Goal: Information Seeking & Learning: Learn about a topic

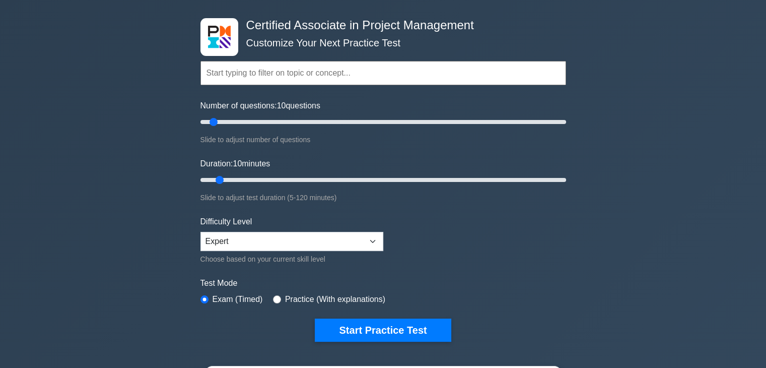
scroll to position [101, 0]
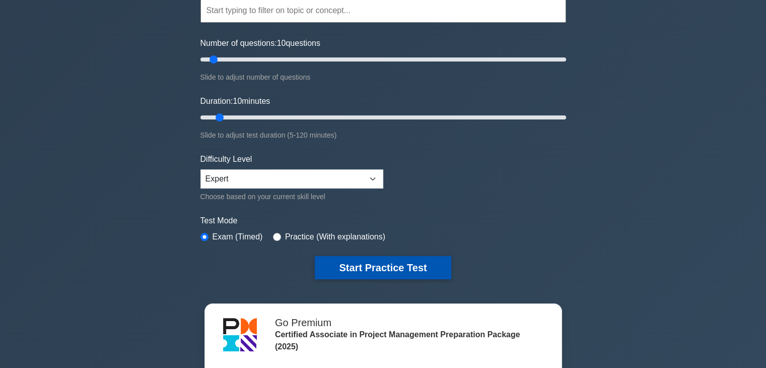
click at [393, 270] on button "Start Practice Test" at bounding box center [383, 267] width 136 height 23
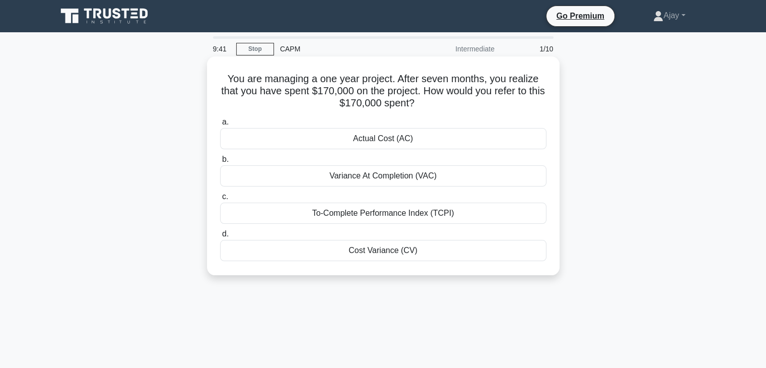
click at [395, 138] on div "Actual Cost (AC)" at bounding box center [383, 138] width 326 height 21
click at [220, 125] on input "a. Actual Cost (AC)" at bounding box center [220, 122] width 0 height 7
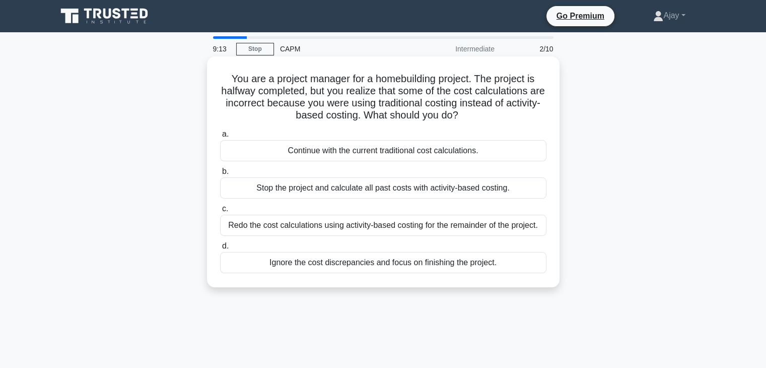
click at [370, 226] on div "Redo the cost calculations using activity-based costing for the remainder of th…" at bounding box center [383, 225] width 326 height 21
click at [220, 212] on input "c. Redo the cost calculations using activity-based costing for the remainder of…" at bounding box center [220, 208] width 0 height 7
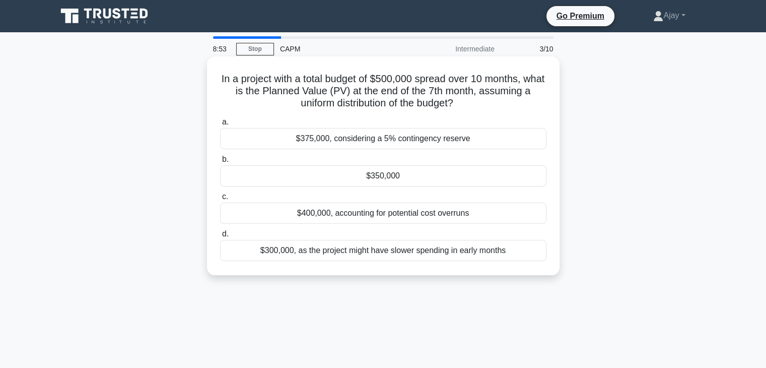
click at [375, 178] on div "$350,000" at bounding box center [383, 175] width 326 height 21
click at [220, 163] on input "b. $350,000" at bounding box center [220, 159] width 0 height 7
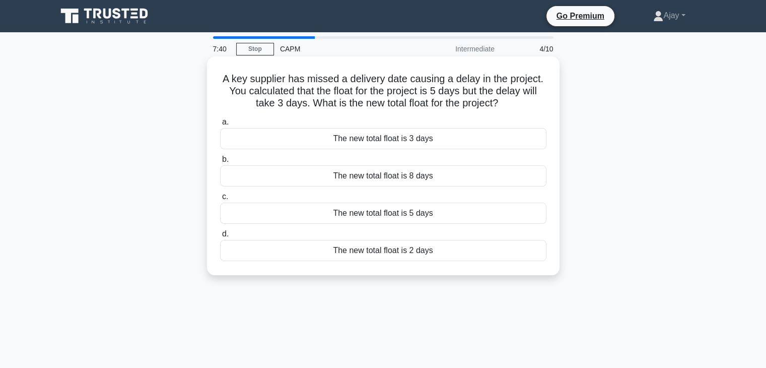
click at [372, 248] on div "The new total float is 2 days" at bounding box center [383, 250] width 326 height 21
click at [220, 237] on input "d. The new total float is 2 days" at bounding box center [220, 234] width 0 height 7
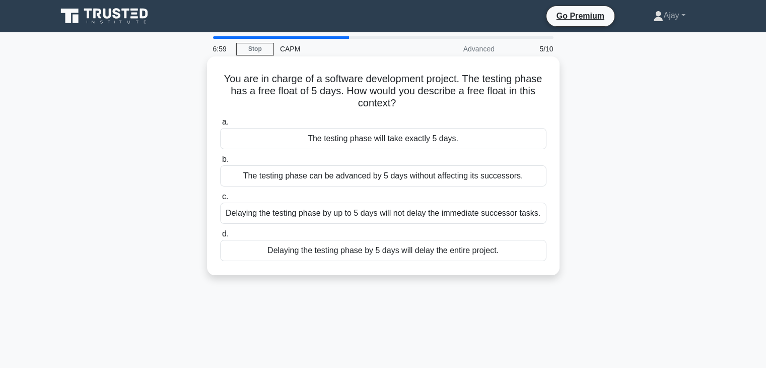
click at [301, 212] on div "Delaying the testing phase by up to 5 days will not delay the immediate success…" at bounding box center [383, 212] width 326 height 21
click at [220, 200] on input "c. Delaying the testing phase by up to 5 days will not delay the immediate succ…" at bounding box center [220, 196] width 0 height 7
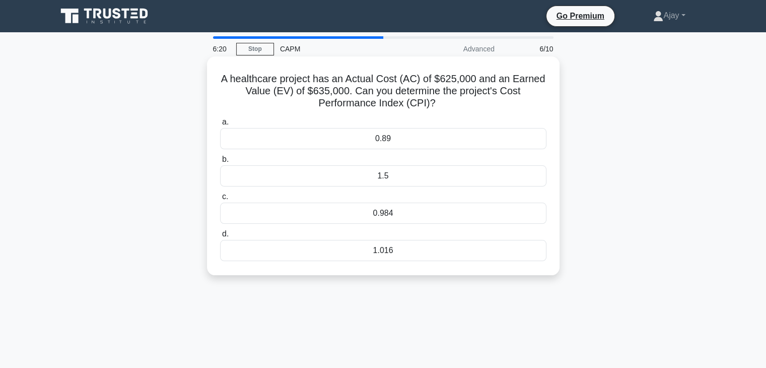
click at [369, 246] on div "1.016" at bounding box center [383, 250] width 326 height 21
click at [220, 237] on input "d. 1.016" at bounding box center [220, 234] width 0 height 7
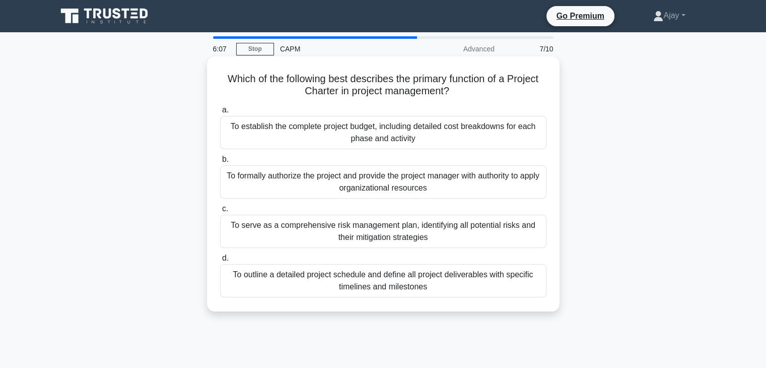
click at [379, 180] on div "To formally authorize the project and provide the project manager with authorit…" at bounding box center [383, 181] width 326 height 33
click at [220, 163] on input "b. To formally authorize the project and provide the project manager with autho…" at bounding box center [220, 159] width 0 height 7
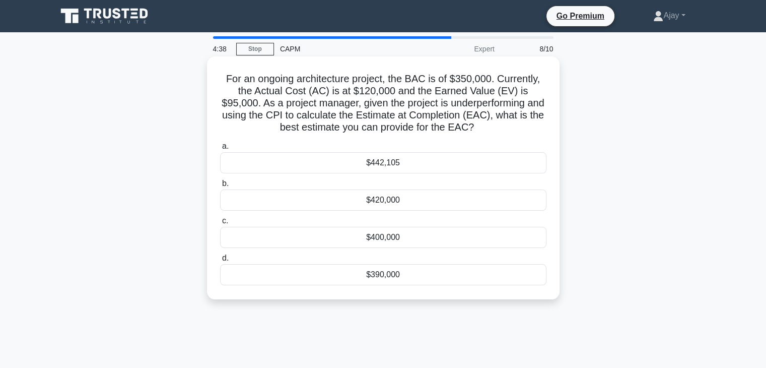
click at [381, 171] on div "$442,105" at bounding box center [383, 162] width 326 height 21
click at [220, 150] on input "a. $442,105" at bounding box center [220, 146] width 0 height 7
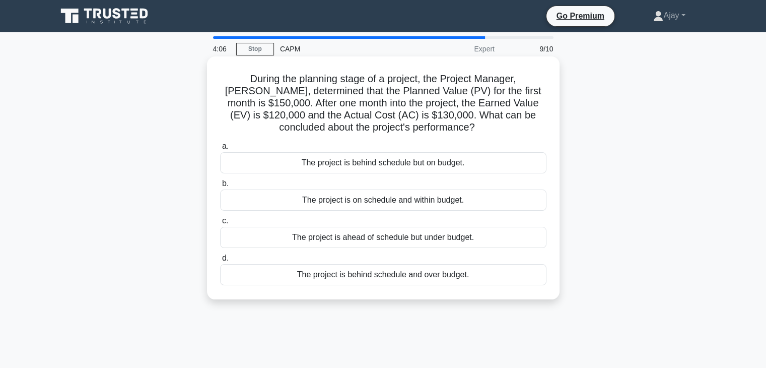
click at [404, 274] on div "The project is behind schedule and over budget." at bounding box center [383, 274] width 326 height 21
click at [220, 261] on input "d. The project is behind schedule and over budget." at bounding box center [220, 258] width 0 height 7
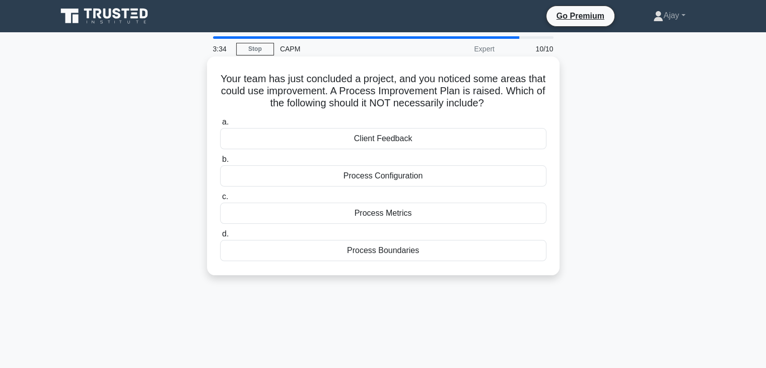
click at [506, 132] on div "Client Feedback" at bounding box center [383, 138] width 326 height 21
click at [220, 125] on input "a. Client Feedback" at bounding box center [220, 122] width 0 height 7
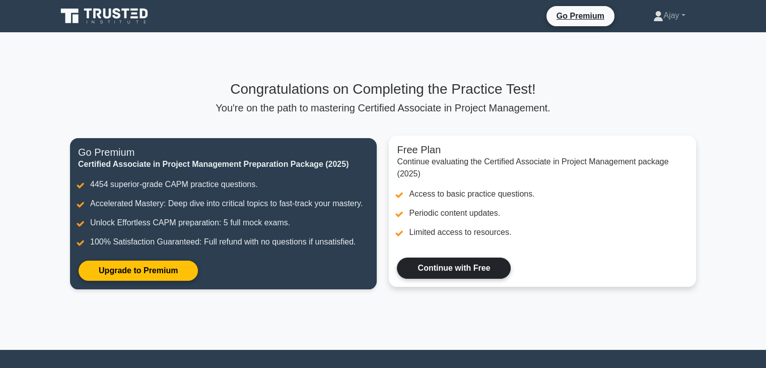
click at [486, 263] on link "Continue with Free" at bounding box center [454, 267] width 114 height 21
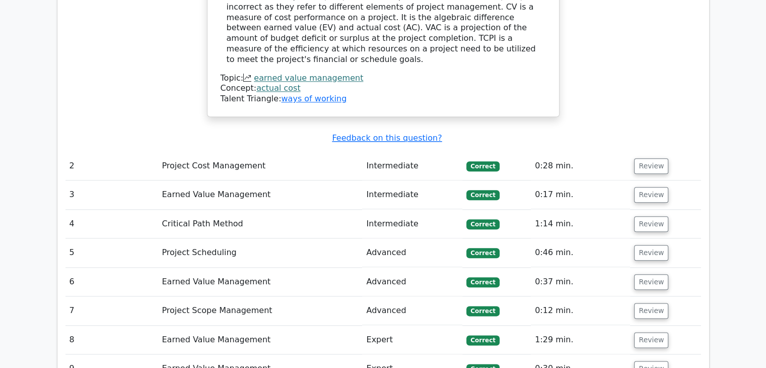
scroll to position [1158, 0]
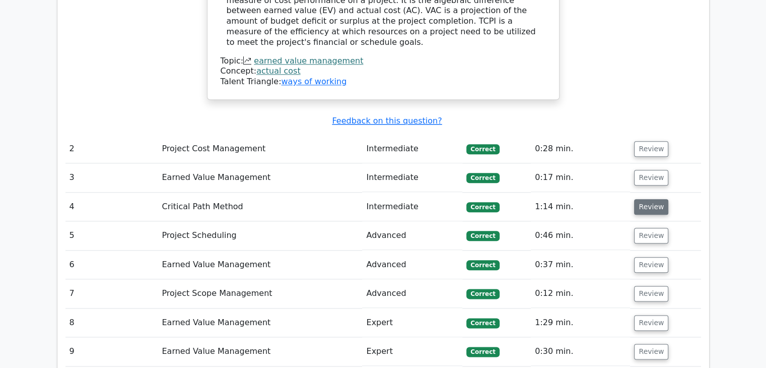
click at [648, 199] on button "Review" at bounding box center [651, 207] width 34 height 16
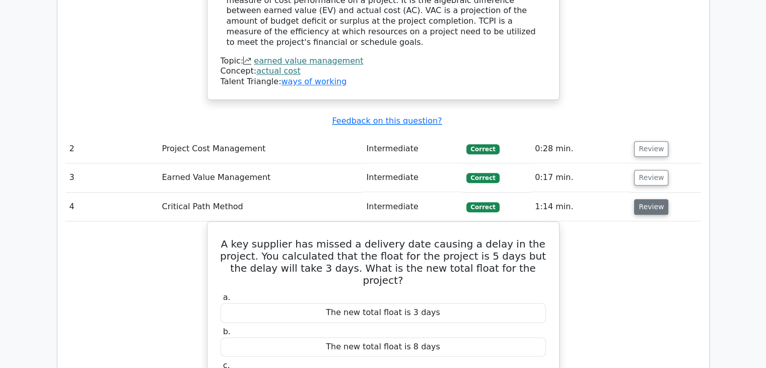
click at [643, 199] on button "Review" at bounding box center [651, 207] width 34 height 16
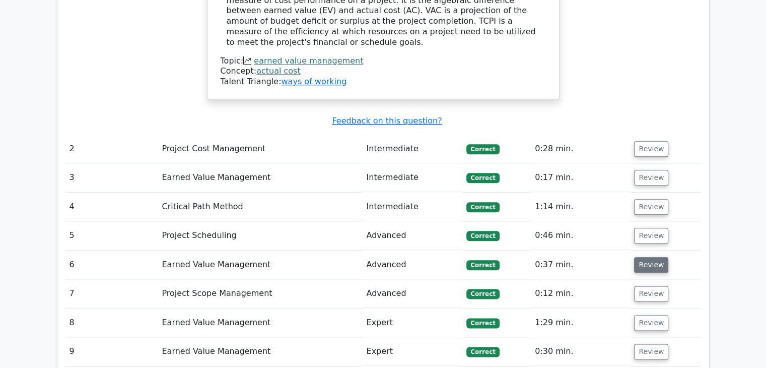
click at [648, 257] on button "Review" at bounding box center [651, 265] width 34 height 16
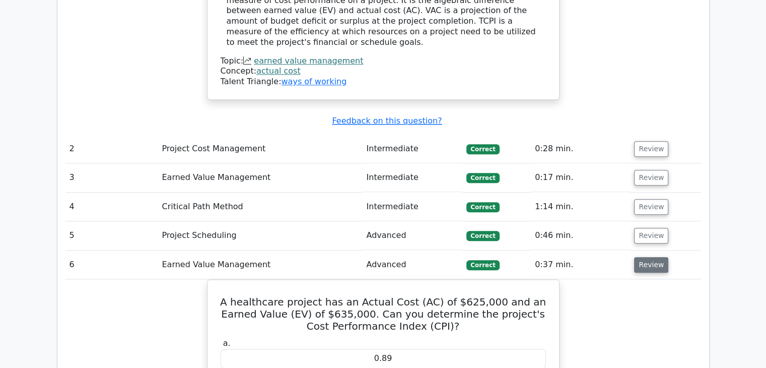
click at [648, 257] on button "Review" at bounding box center [651, 265] width 34 height 16
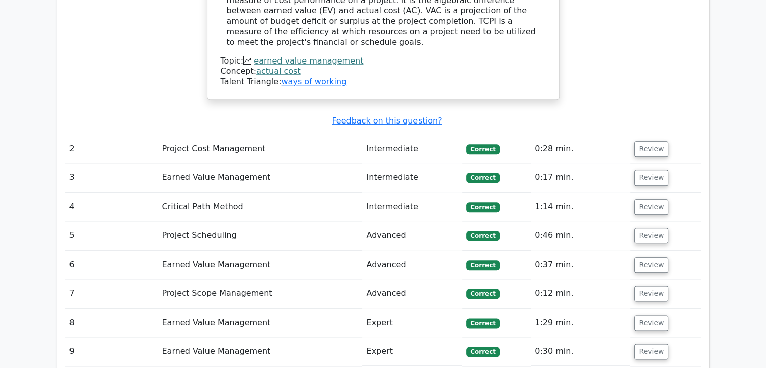
click at [653, 221] on td "Review" at bounding box center [665, 235] width 71 height 29
click at [654, 228] on button "Review" at bounding box center [651, 236] width 34 height 16
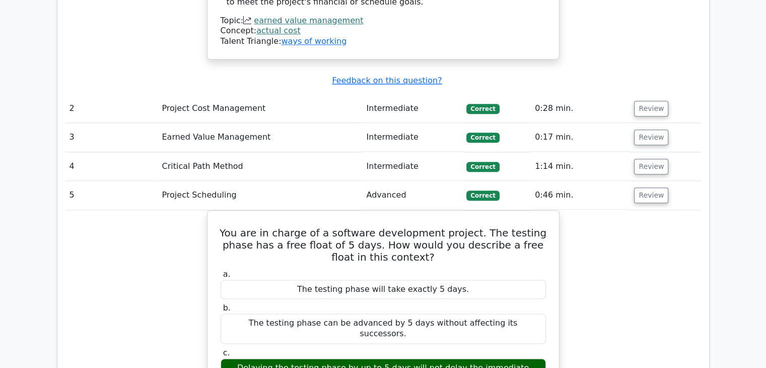
scroll to position [1259, 0]
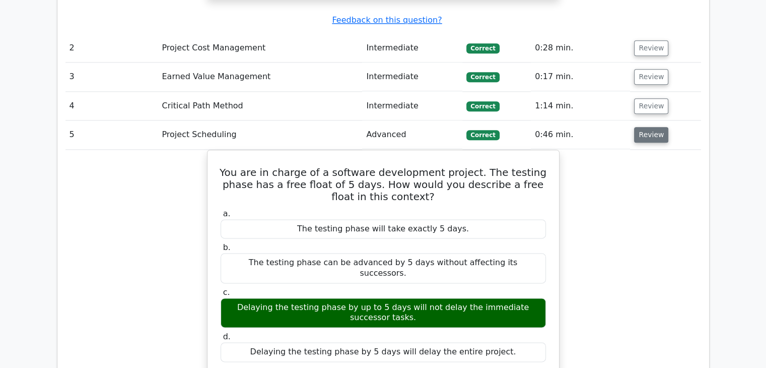
click at [651, 127] on button "Review" at bounding box center [651, 135] width 34 height 16
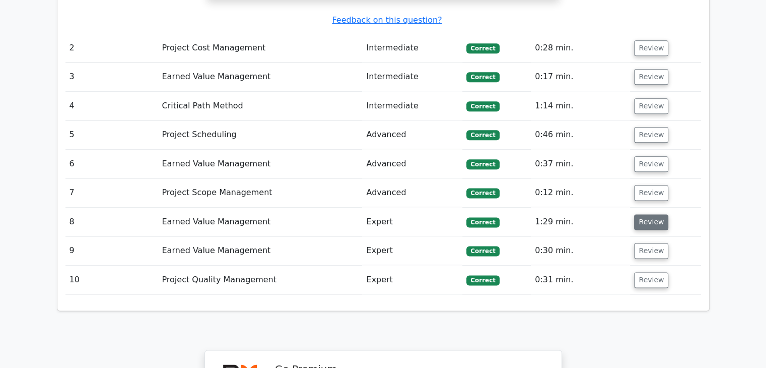
click at [645, 214] on button "Review" at bounding box center [651, 222] width 34 height 16
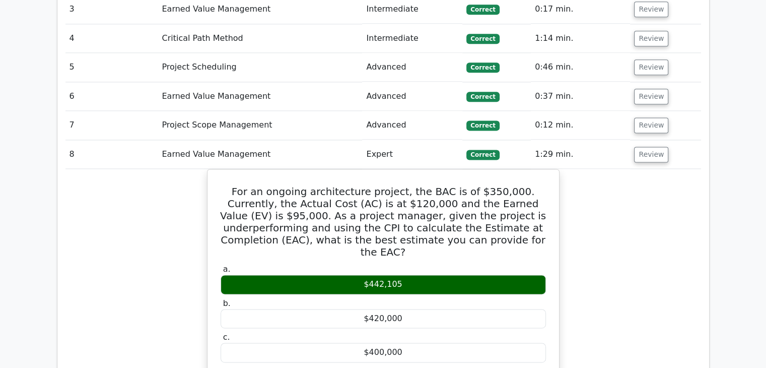
scroll to position [1309, 0]
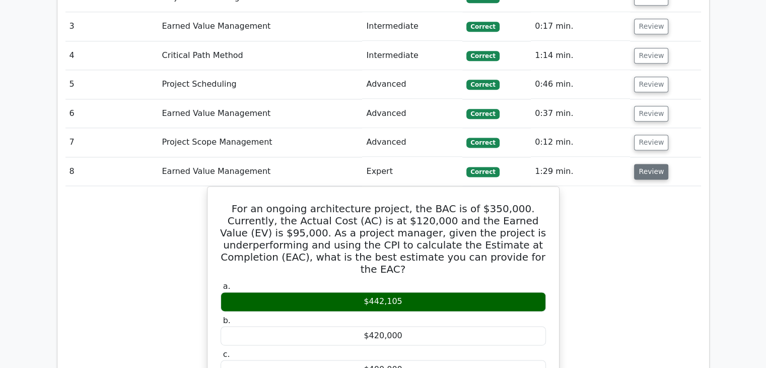
click at [652, 164] on button "Review" at bounding box center [651, 172] width 34 height 16
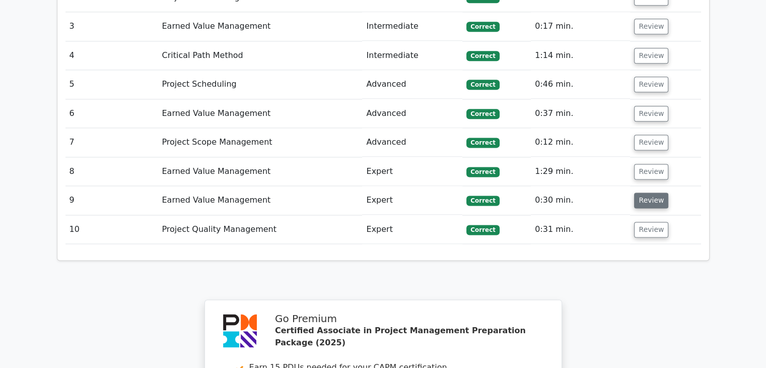
click at [657, 192] on button "Review" at bounding box center [651, 200] width 34 height 16
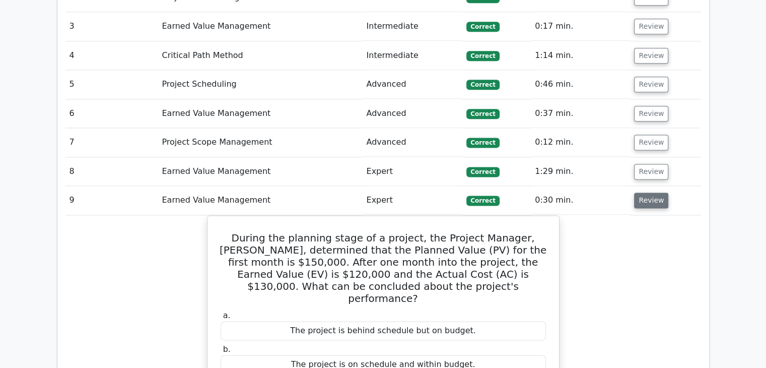
click at [651, 192] on button "Review" at bounding box center [651, 200] width 34 height 16
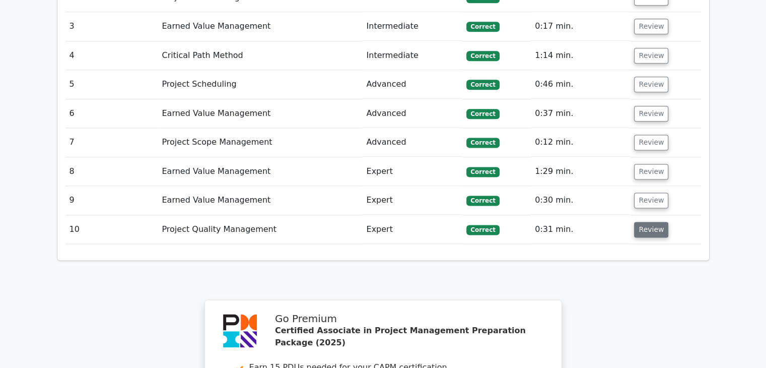
click at [653, 222] on button "Review" at bounding box center [651, 230] width 34 height 16
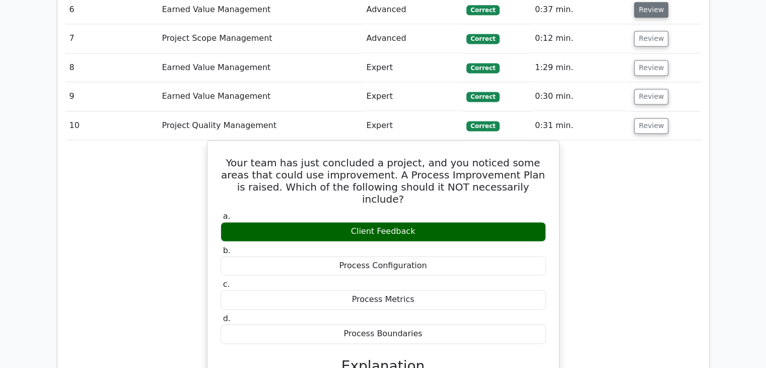
scroll to position [1259, 0]
